Goal: Task Accomplishment & Management: Use online tool/utility

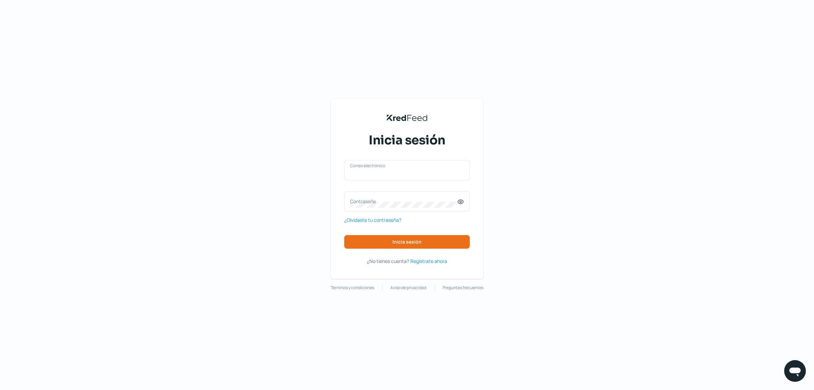
type input "[EMAIL_ADDRESS][DOMAIN_NAME]"
click at [400, 234] on div "[EMAIL_ADDRESS][DOMAIN_NAME] Correo electrónico Contraseña ¿Olvidaste tu contra…" at bounding box center [407, 204] width 126 height 89
click at [406, 240] on span "Inicia sesión" at bounding box center [407, 241] width 29 height 5
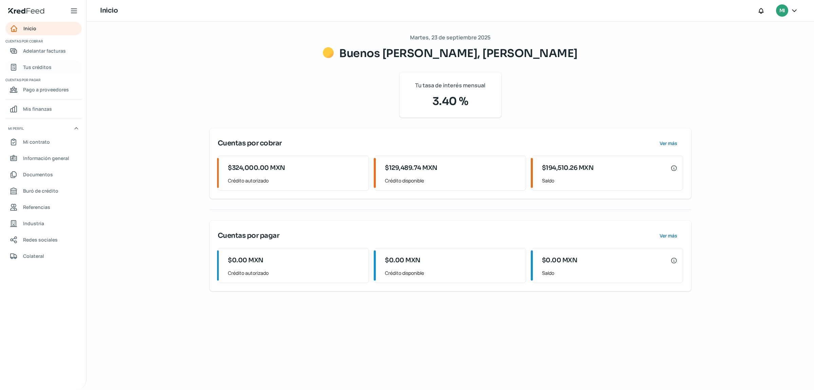
click at [38, 65] on span "Tus créditos" at bounding box center [37, 67] width 29 height 8
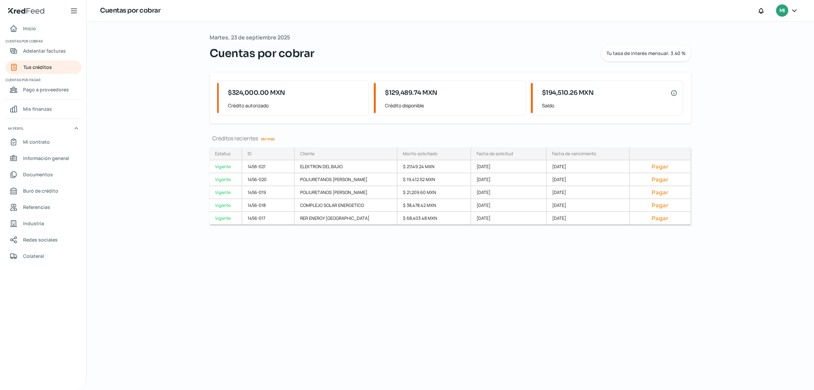
click at [266, 142] on link "Ver más" at bounding box center [267, 138] width 19 height 11
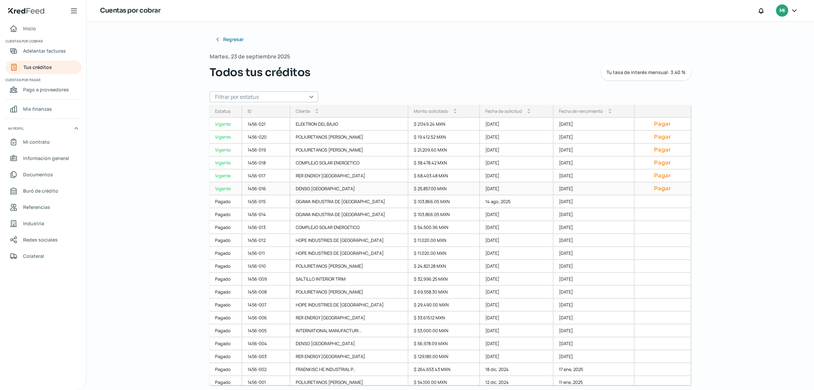
click at [659, 188] on button "Pagar" at bounding box center [662, 188] width 45 height 7
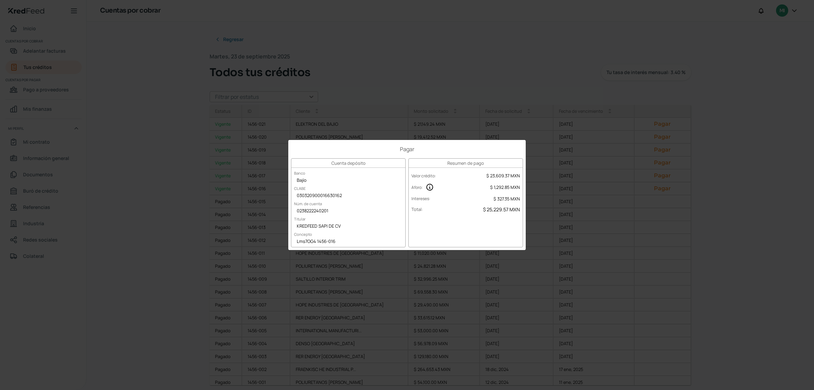
click at [348, 44] on div "Pagar Cuenta depósito Banco Bajío [PERSON_NAME] 030320900016630162 Núm. de cuen…" at bounding box center [407, 195] width 814 height 390
